Goal: Task Accomplishment & Management: Manage account settings

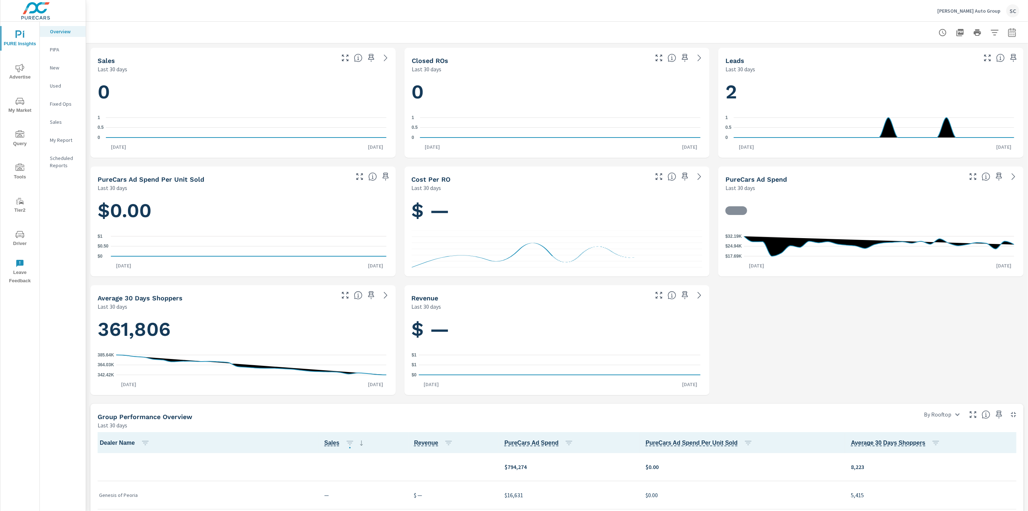
scroll to position [0, 0]
click at [968, 11] on p "[PERSON_NAME] Auto Group" at bounding box center [969, 11] width 63 height 7
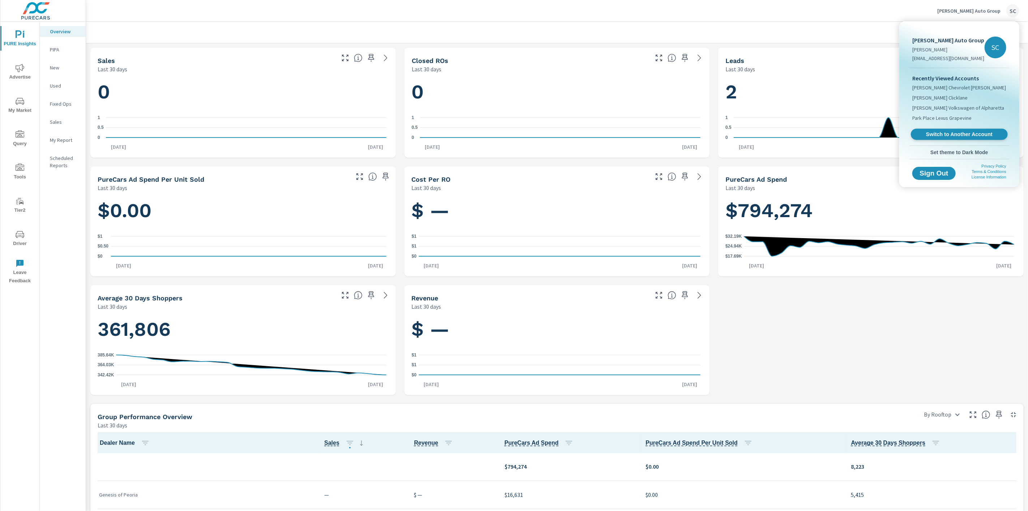
click at [960, 135] on span "Switch to Another Account" at bounding box center [959, 134] width 89 height 7
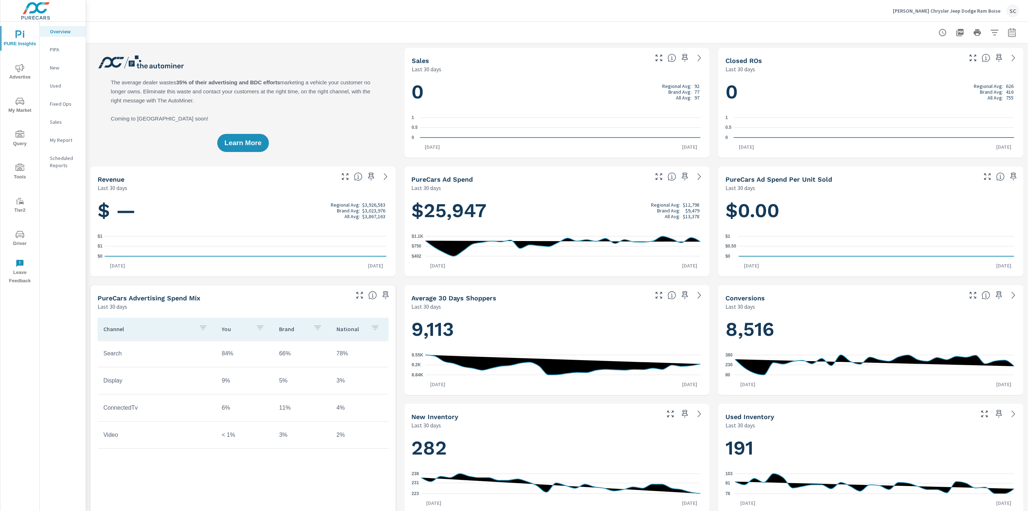
scroll to position [0, 0]
click at [1001, 12] on p "[PERSON_NAME] Chrysler Jeep Dodge Ram Boise" at bounding box center [947, 11] width 108 height 7
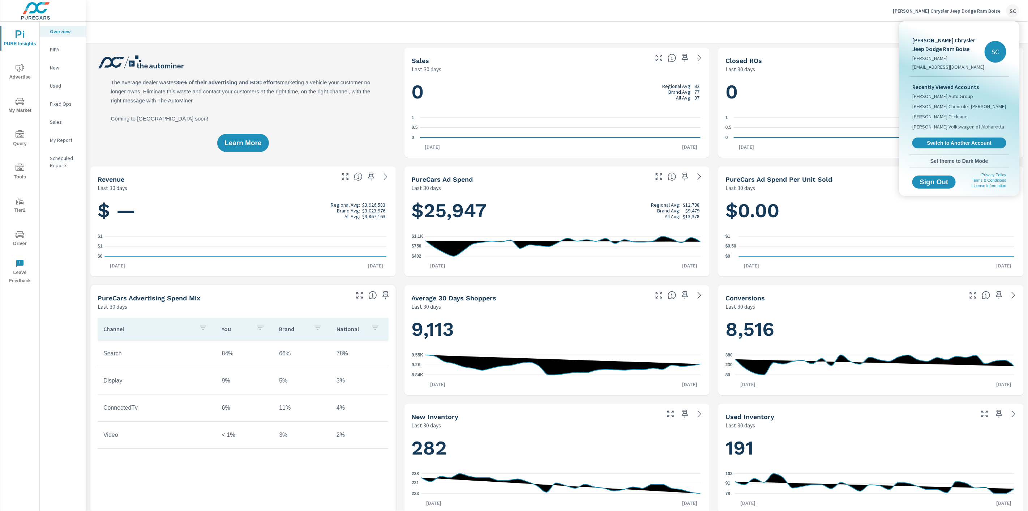
drag, startPoint x: 12, startPoint y: 235, endPoint x: 16, endPoint y: 234, distance: 4.4
click at [13, 235] on div at bounding box center [514, 255] width 1028 height 511
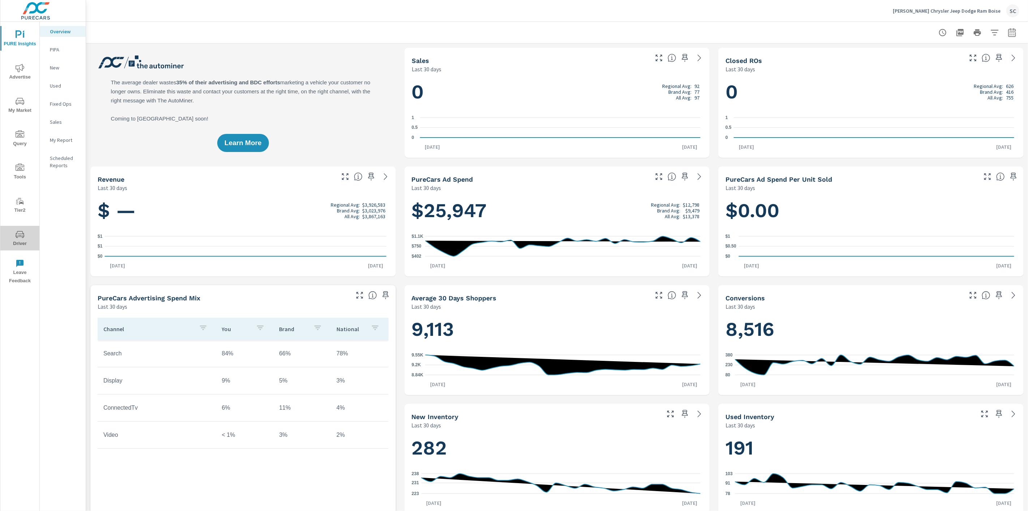
click at [19, 234] on icon "nav menu" at bounding box center [20, 234] width 9 height 9
